Goal: Transaction & Acquisition: Subscribe to service/newsletter

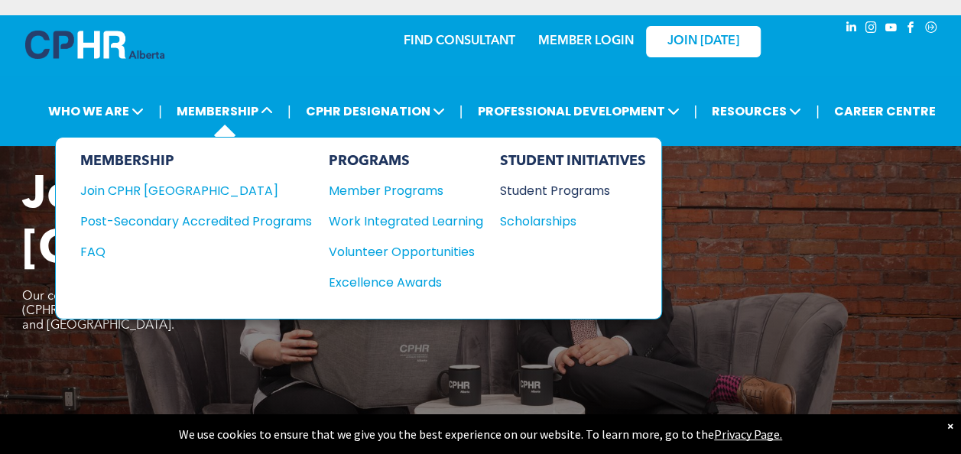
click at [569, 190] on div "Student Programs" at bounding box center [565, 190] width 131 height 19
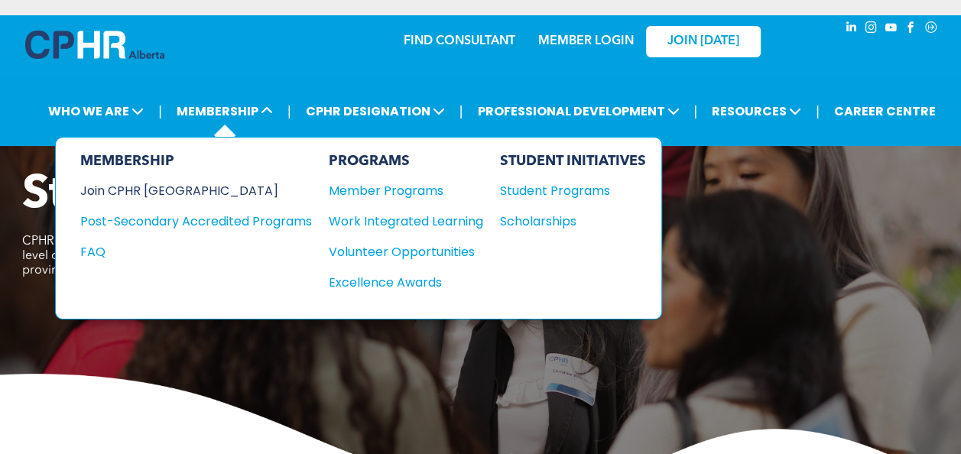
click at [113, 191] on div "Join CPHR [GEOGRAPHIC_DATA]" at bounding box center [184, 190] width 209 height 19
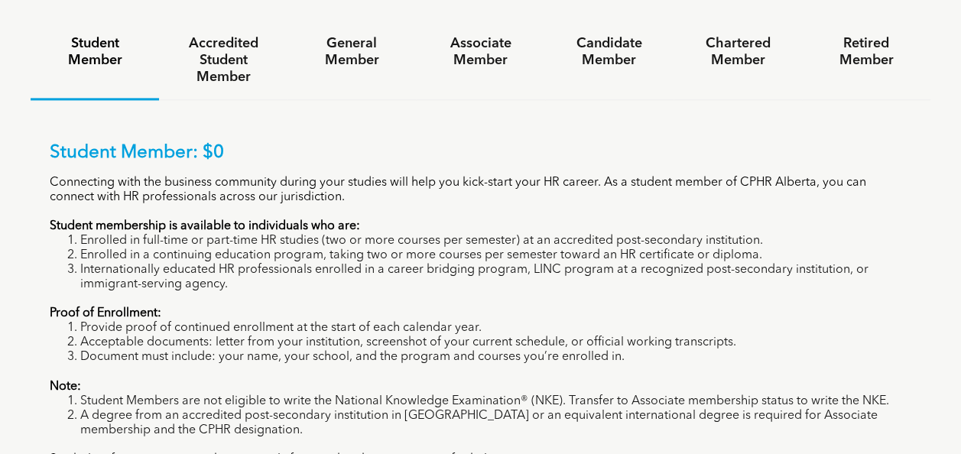
scroll to position [1070, 0]
